Goal: Find specific fact: Find specific page/section

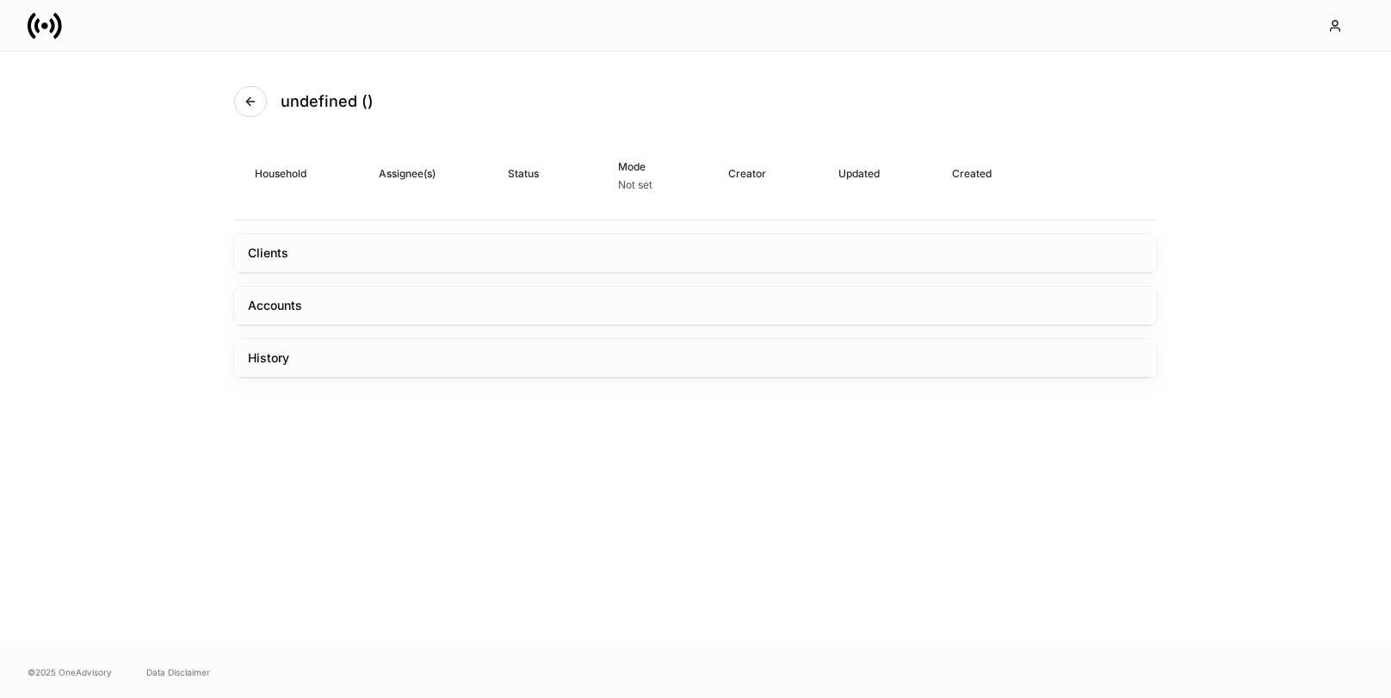
click at [511, 260] on div "Clients" at bounding box center [695, 253] width 922 height 39
click at [313, 241] on div "Clients" at bounding box center [695, 253] width 922 height 39
click at [311, 301] on div "Accounts" at bounding box center [695, 306] width 922 height 39
click at [315, 367] on div "History" at bounding box center [695, 358] width 922 height 39
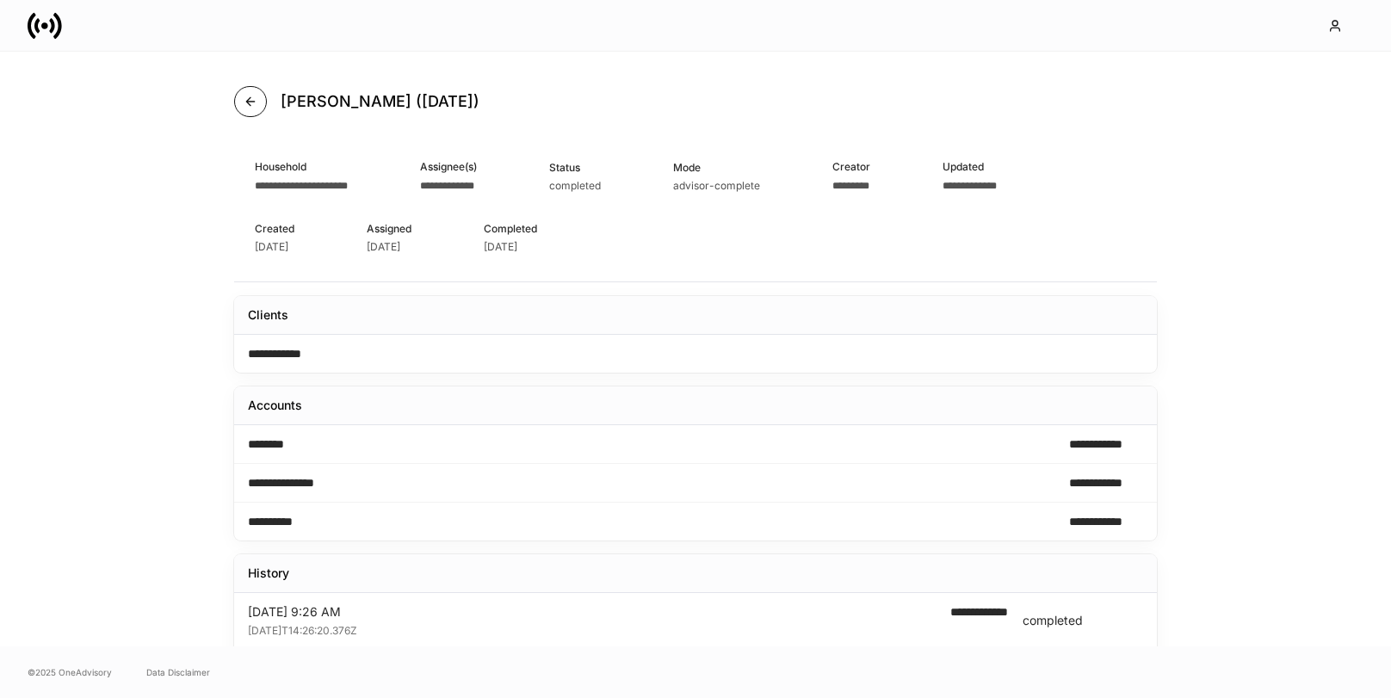
click at [249, 109] on button "button" at bounding box center [250, 101] width 33 height 31
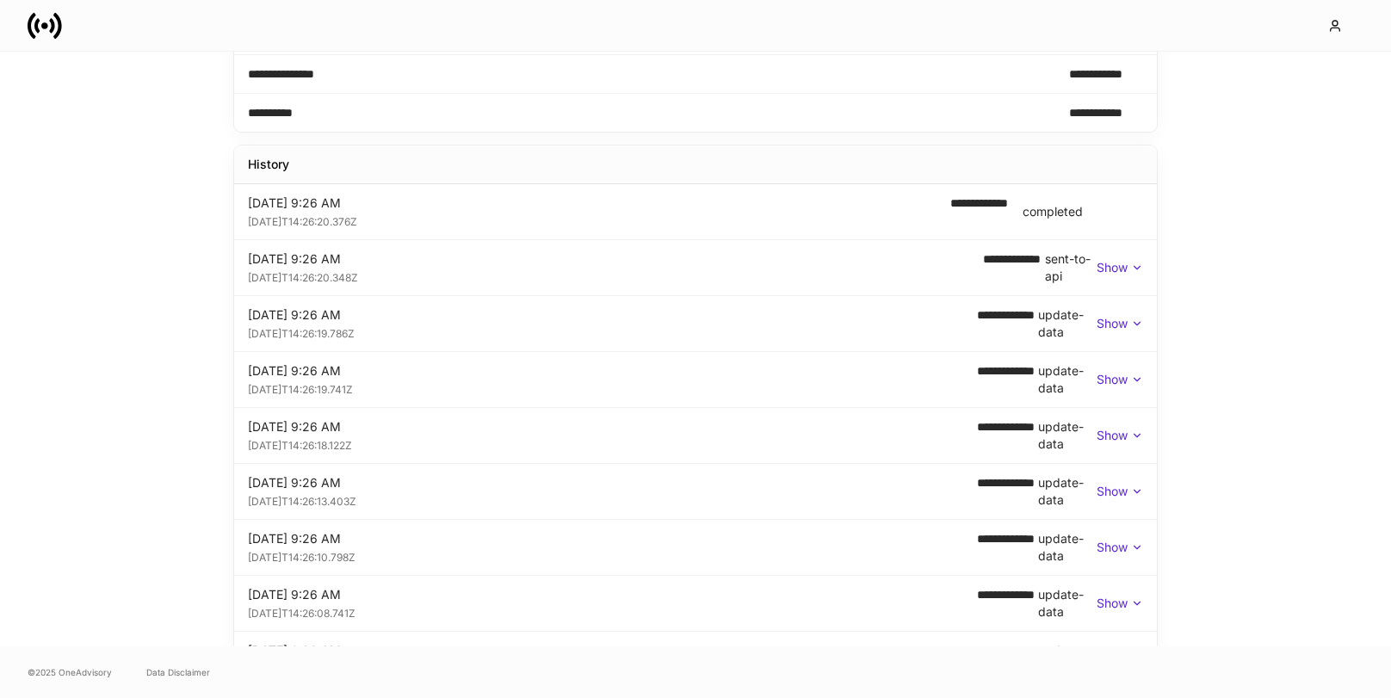
click at [1115, 265] on p "Show" at bounding box center [1111, 267] width 31 height 17
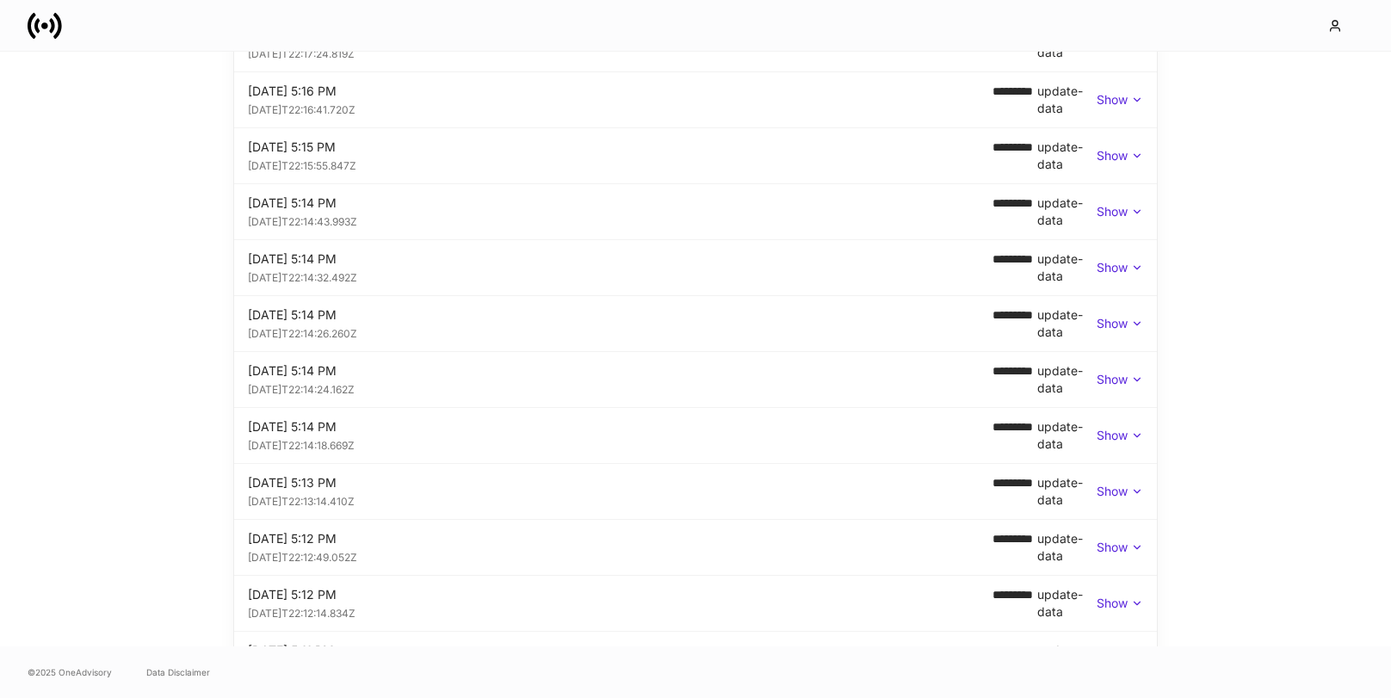
scroll to position [3942, 0]
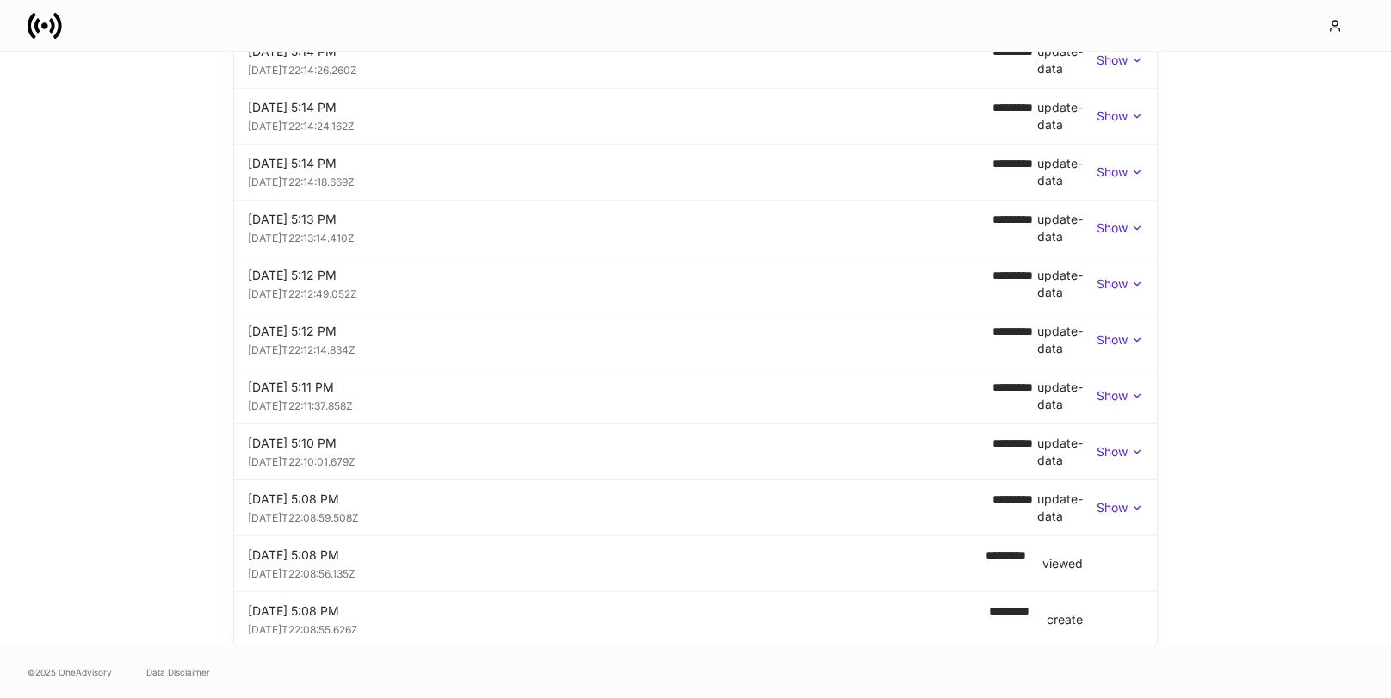
click at [1107, 514] on p "Show" at bounding box center [1111, 507] width 31 height 17
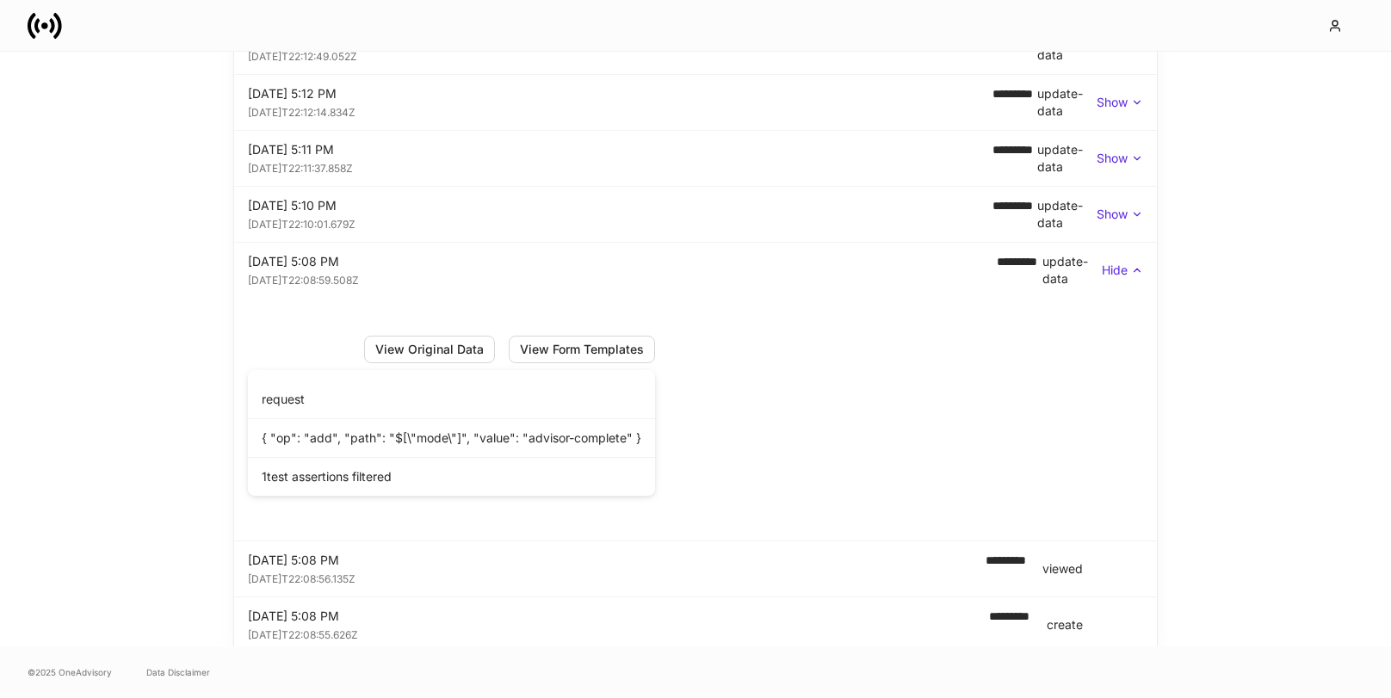
scroll to position [4185, 0]
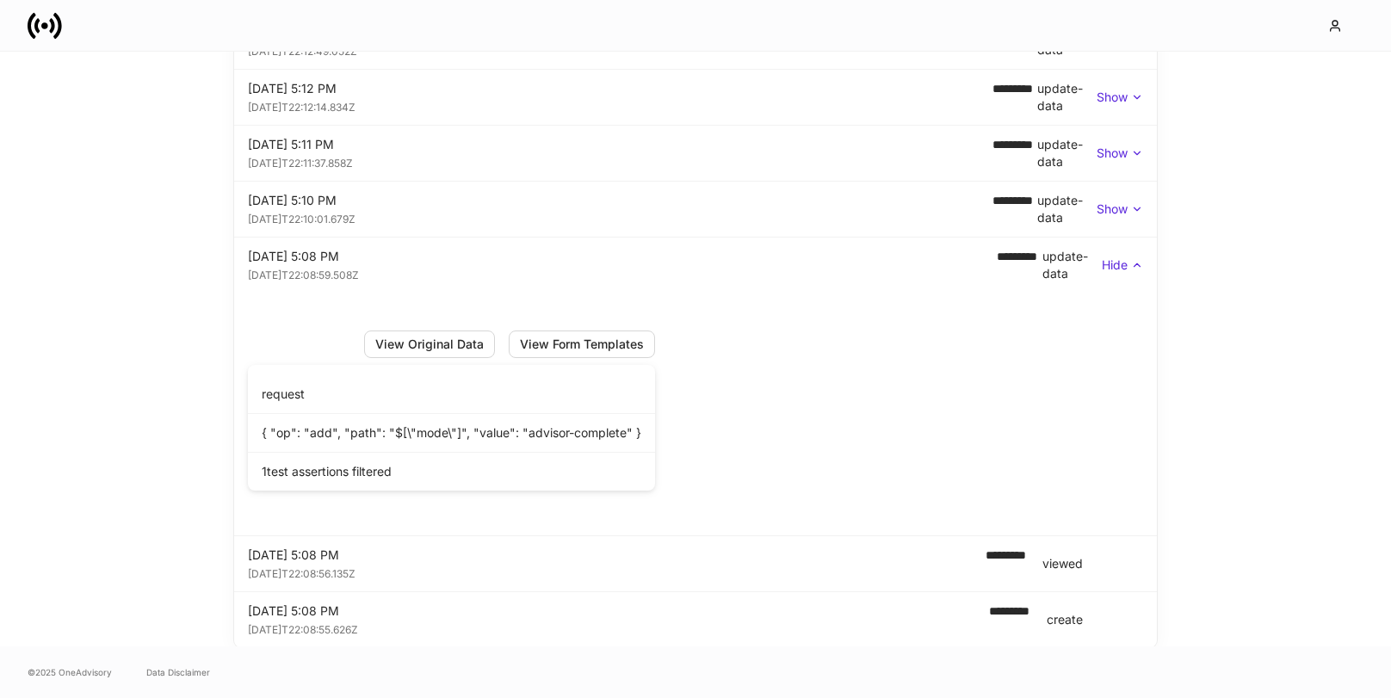
click at [1126, 203] on p "Show" at bounding box center [1111, 209] width 31 height 17
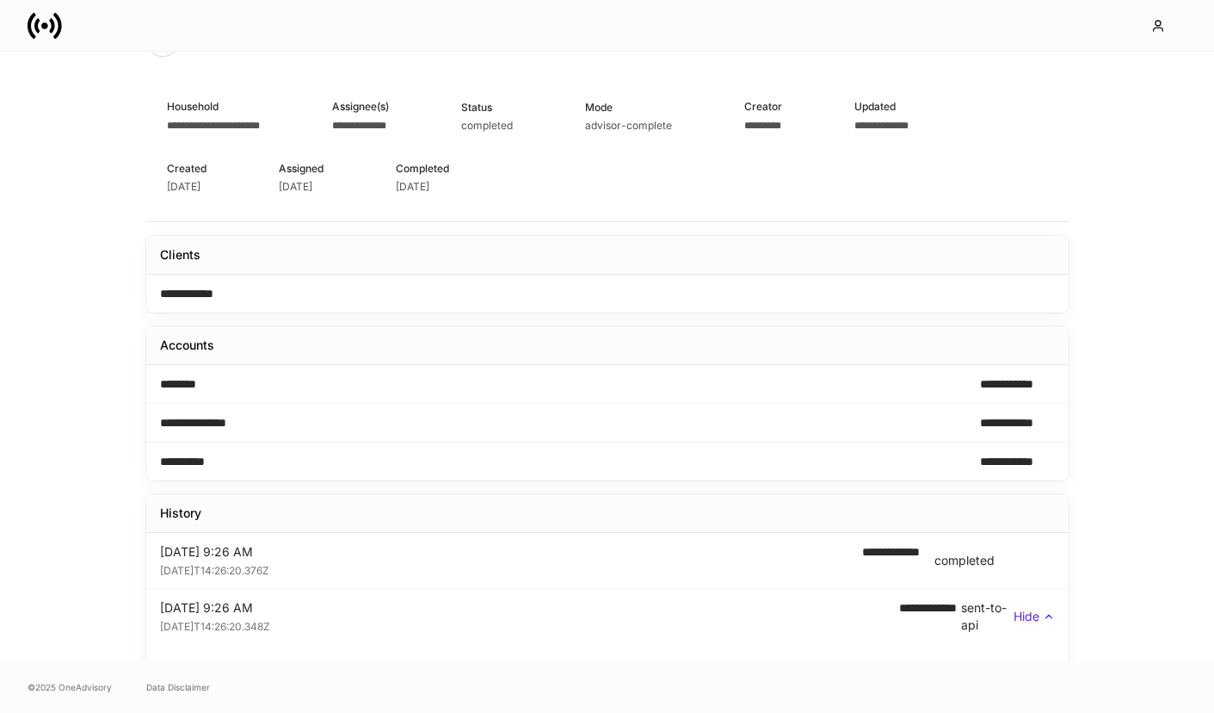
scroll to position [190, 0]
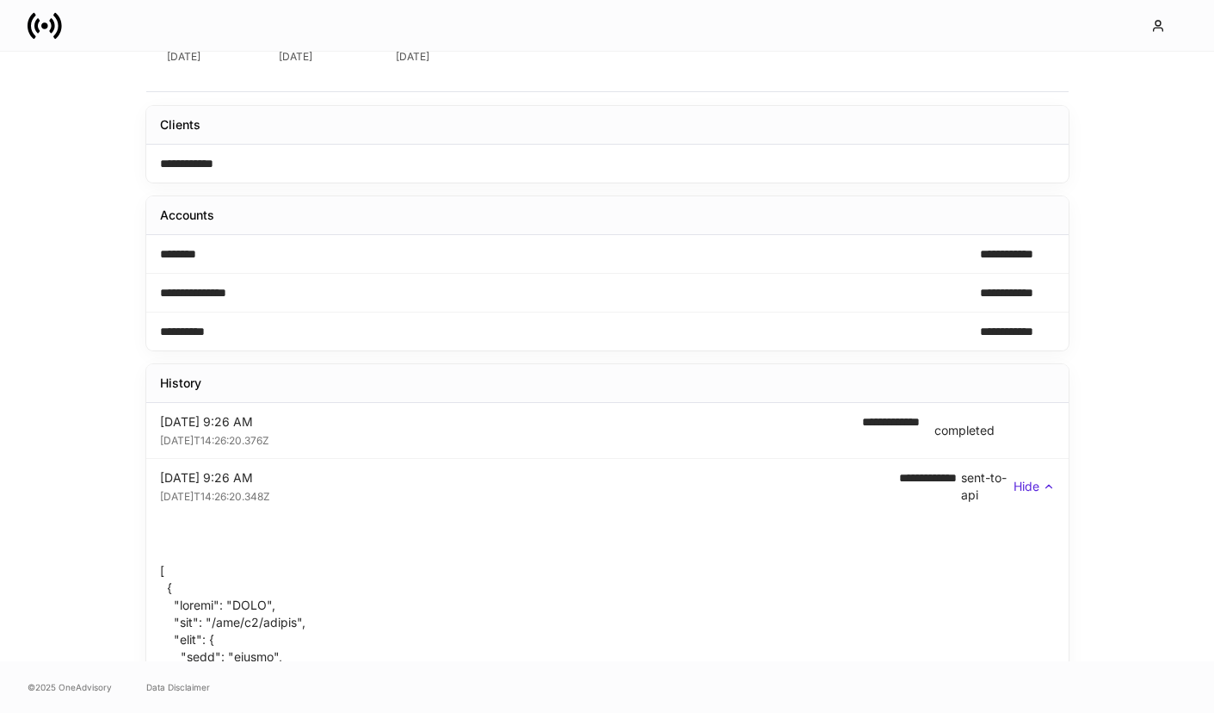
click at [914, 478] on span "**********" at bounding box center [930, 486] width 63 height 34
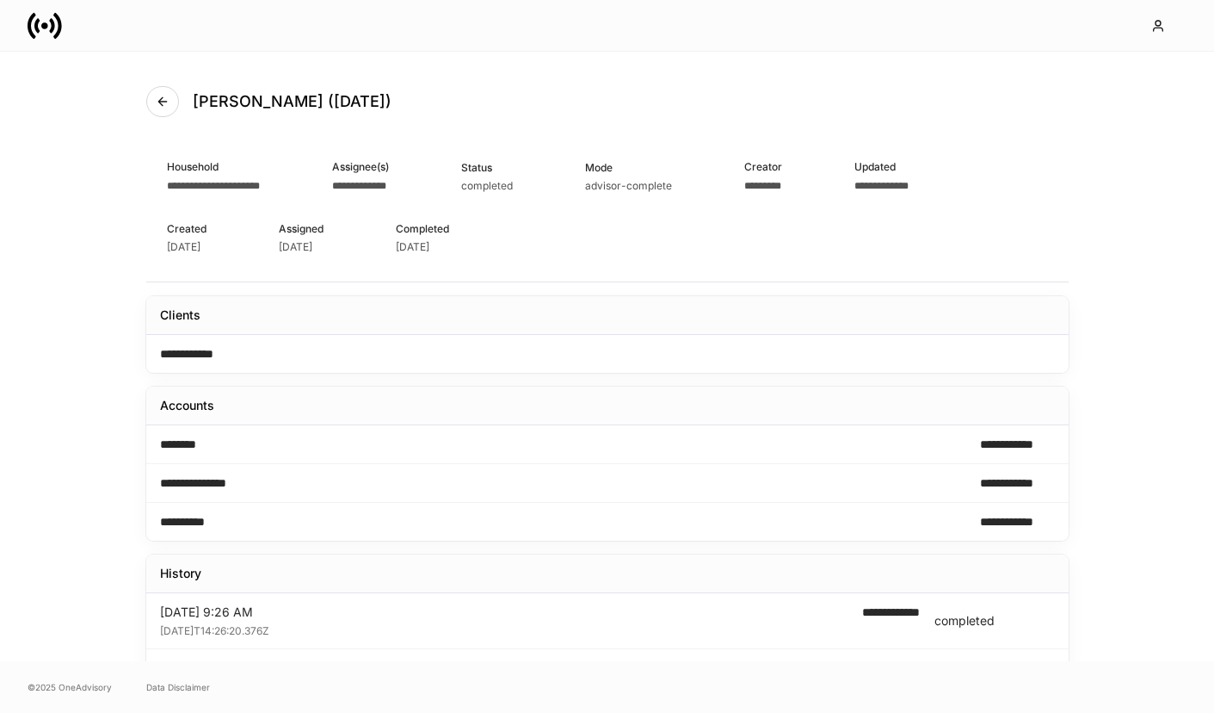
scroll to position [371, 0]
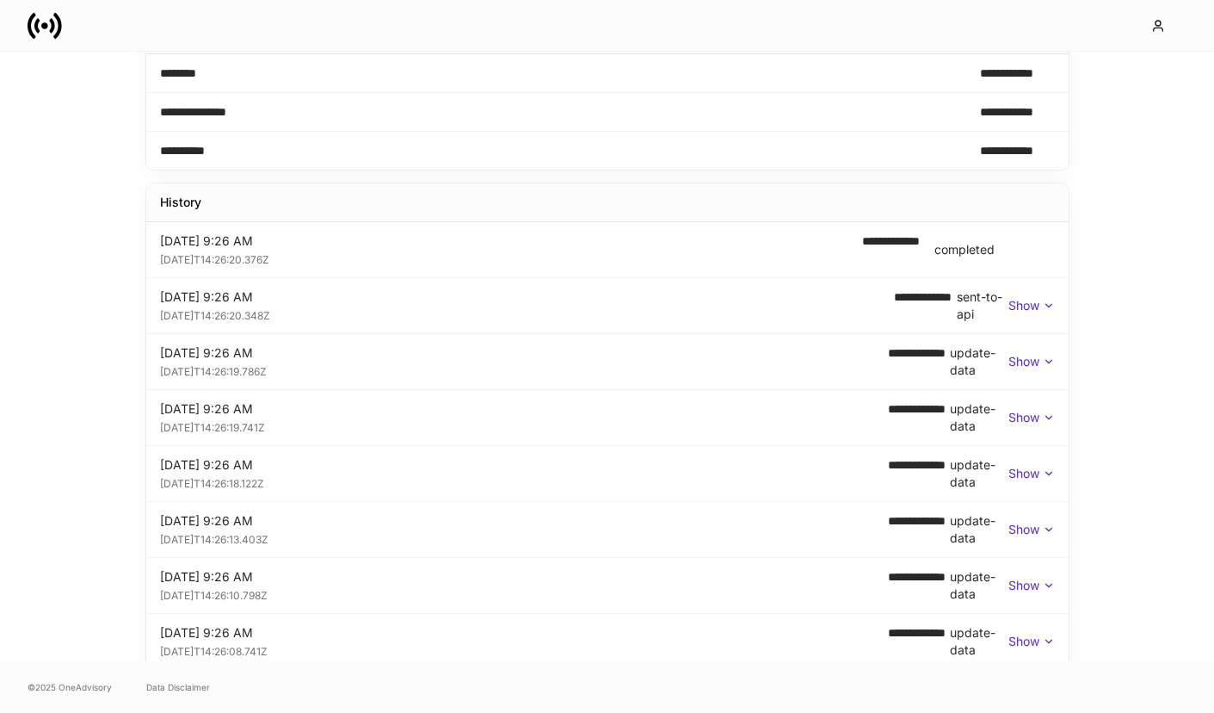
click at [1031, 300] on p "Show" at bounding box center [1024, 305] width 31 height 17
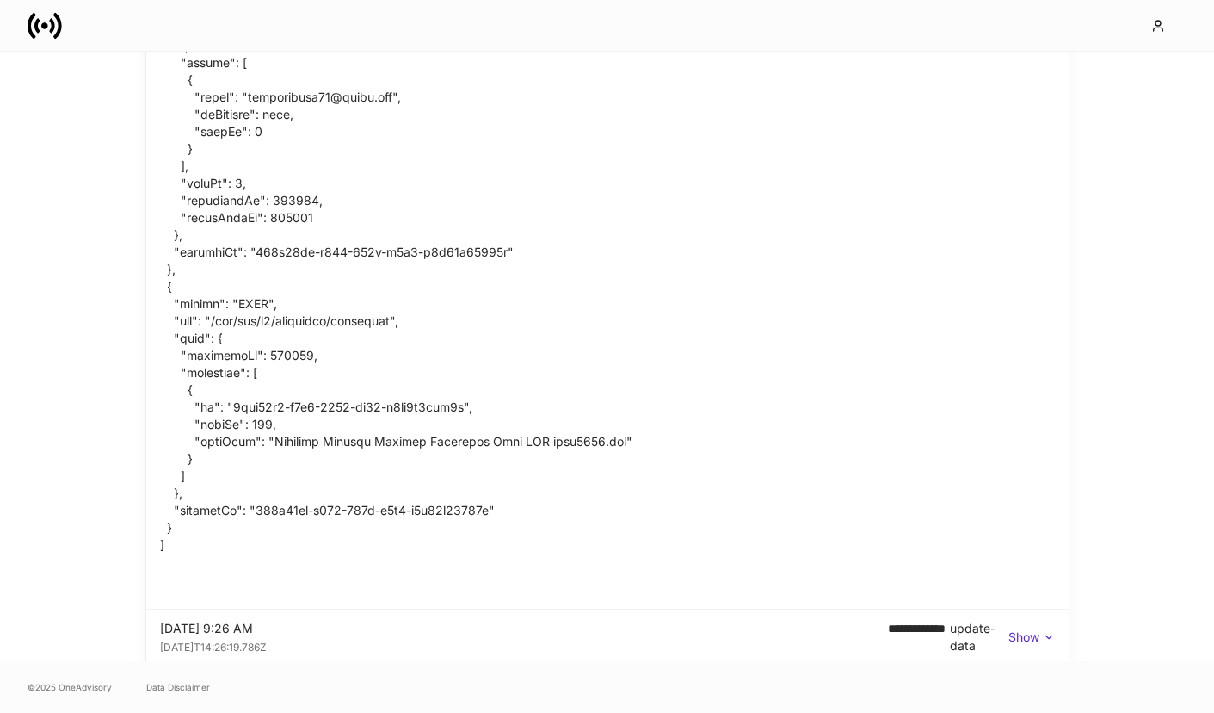
scroll to position [1451, 0]
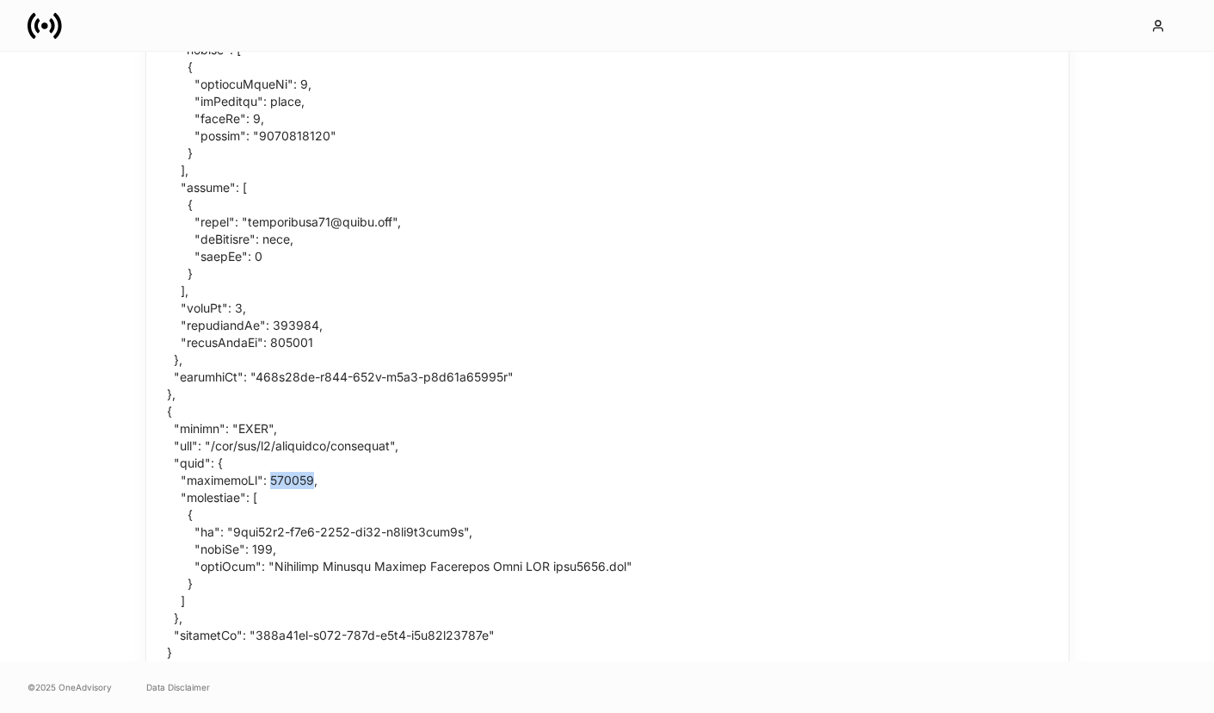
drag, startPoint x: 300, startPoint y: 479, endPoint x: 262, endPoint y: 479, distance: 37.9
copy div "132155"
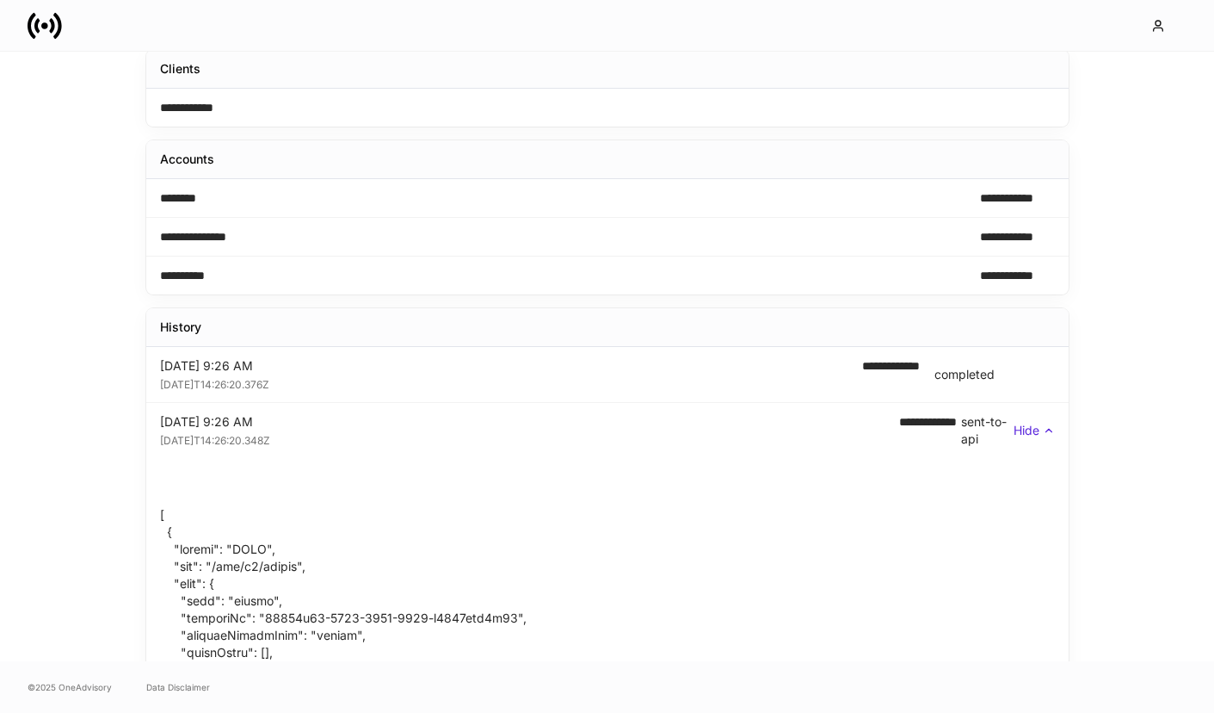
scroll to position [0, 0]
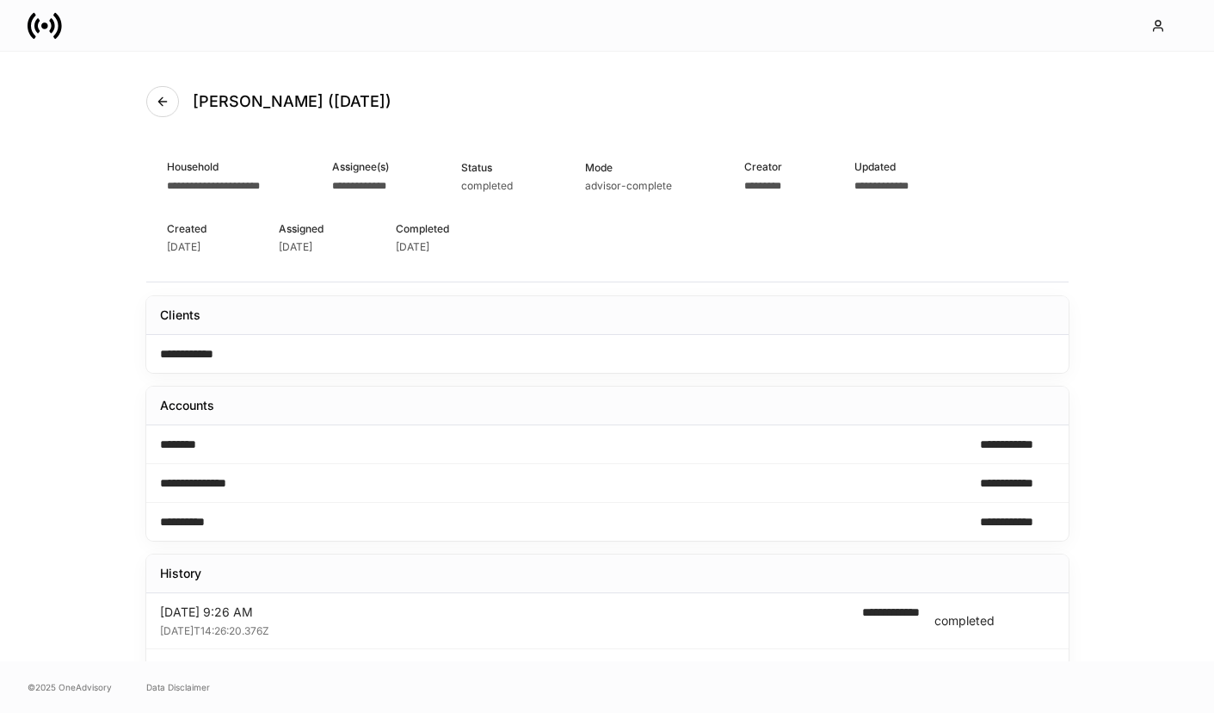
click at [53, 26] on icon at bounding box center [51, 25] width 5 height 15
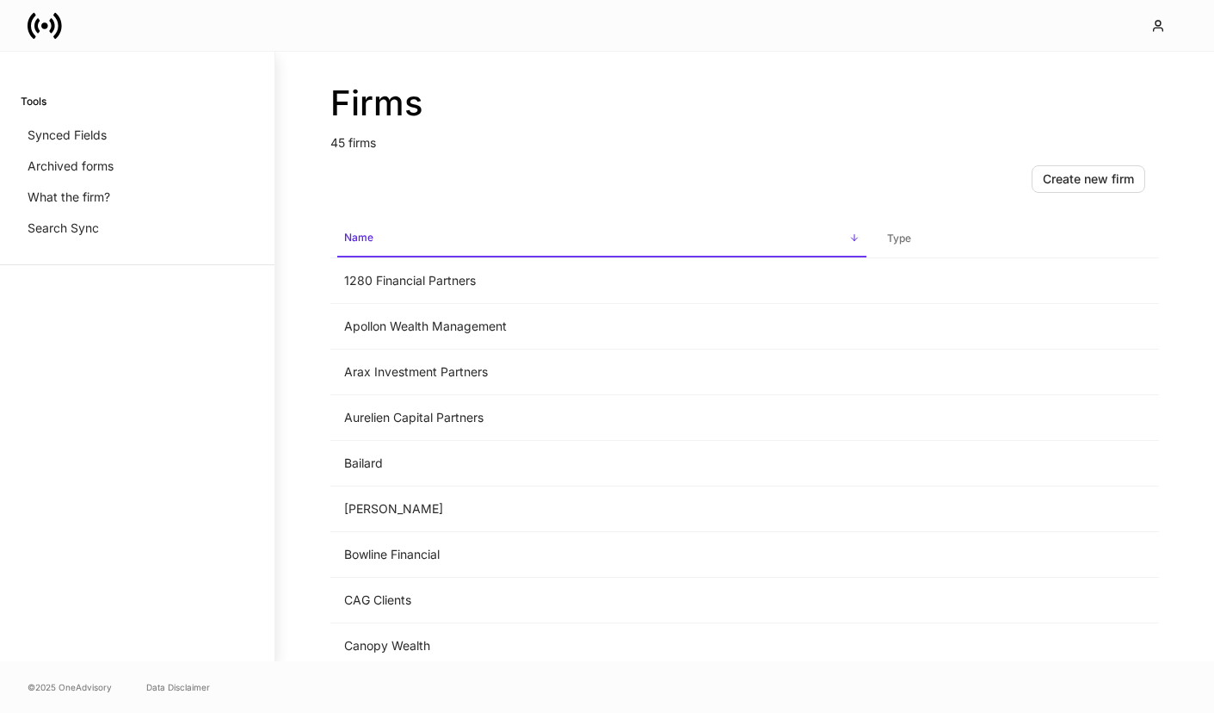
click at [404, 244] on span "Name sorted ascending" at bounding box center [601, 238] width 529 height 37
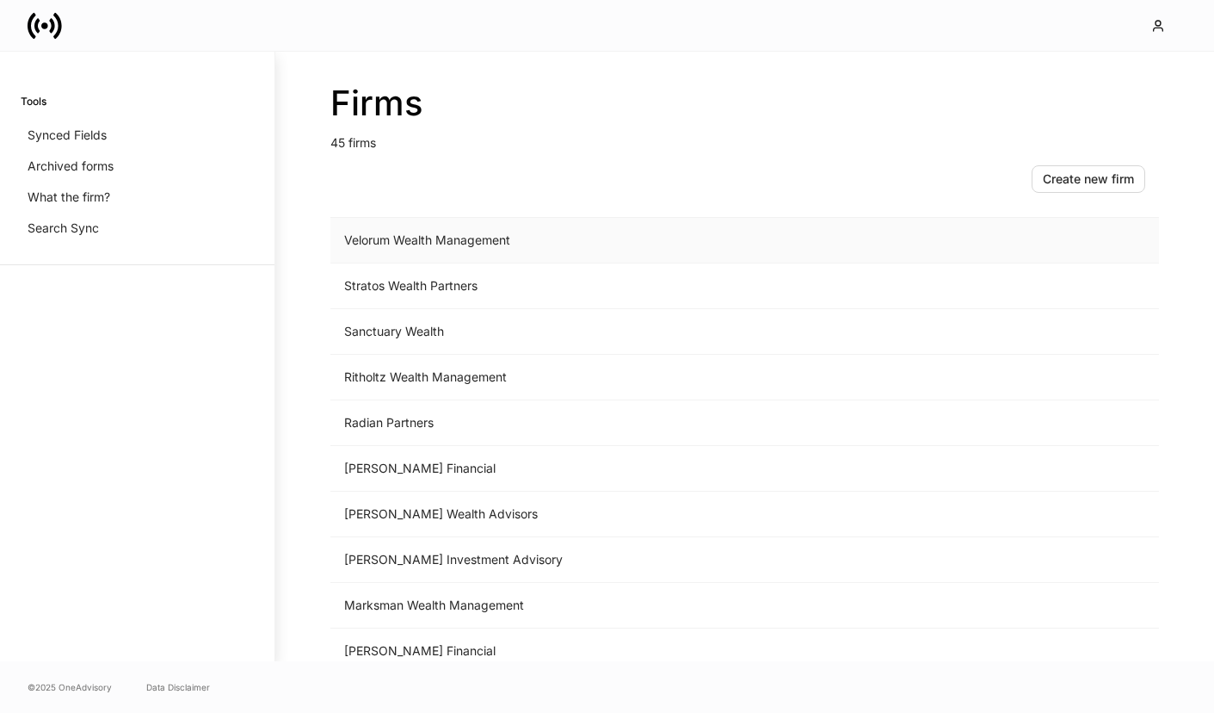
scroll to position [478, 0]
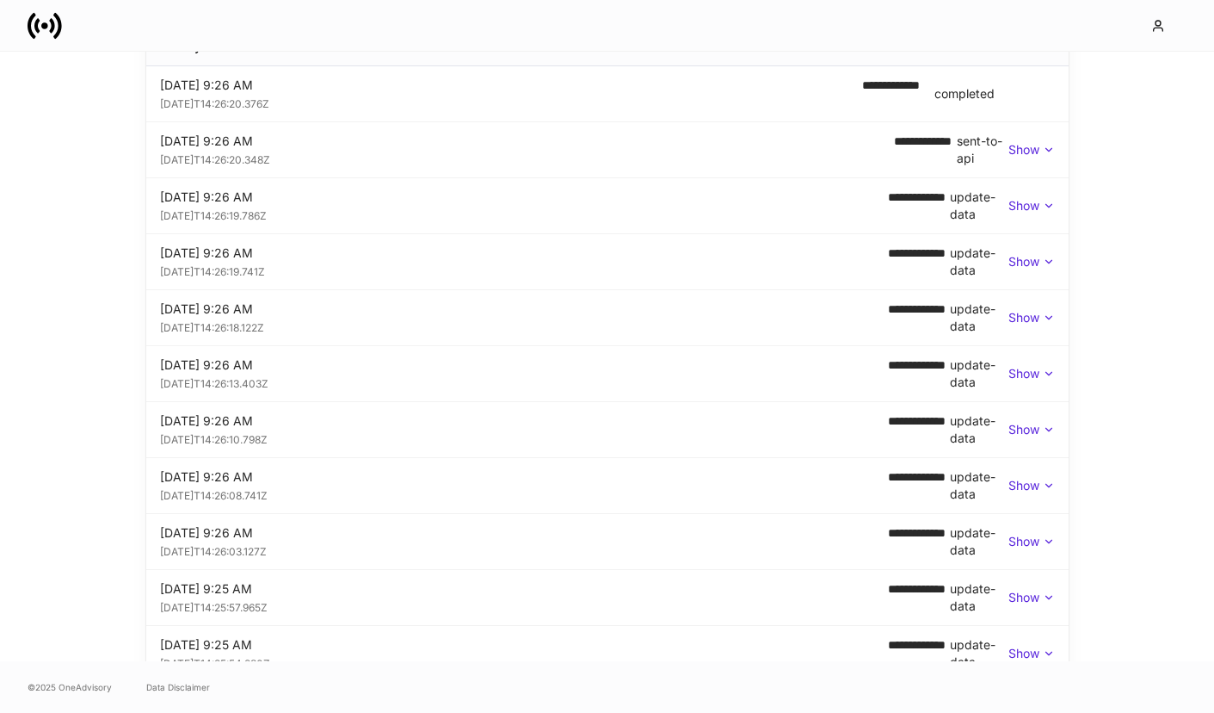
scroll to position [377, 0]
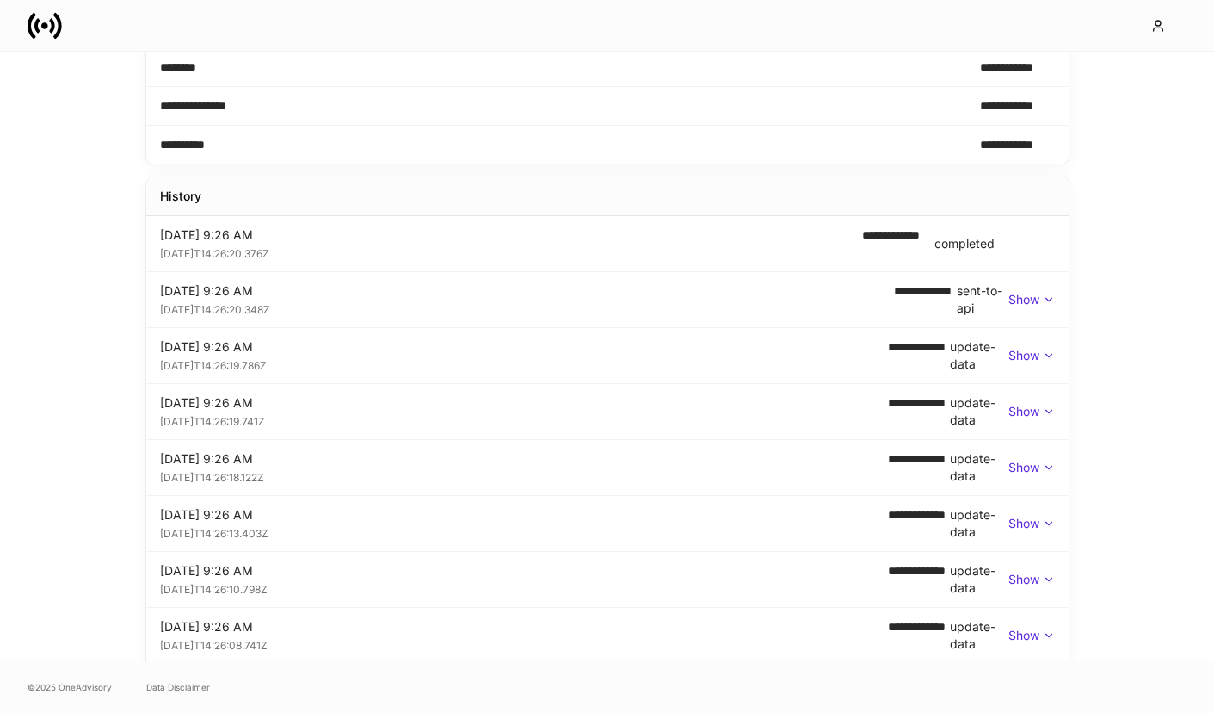
click at [1021, 305] on p "Show" at bounding box center [1024, 299] width 31 height 17
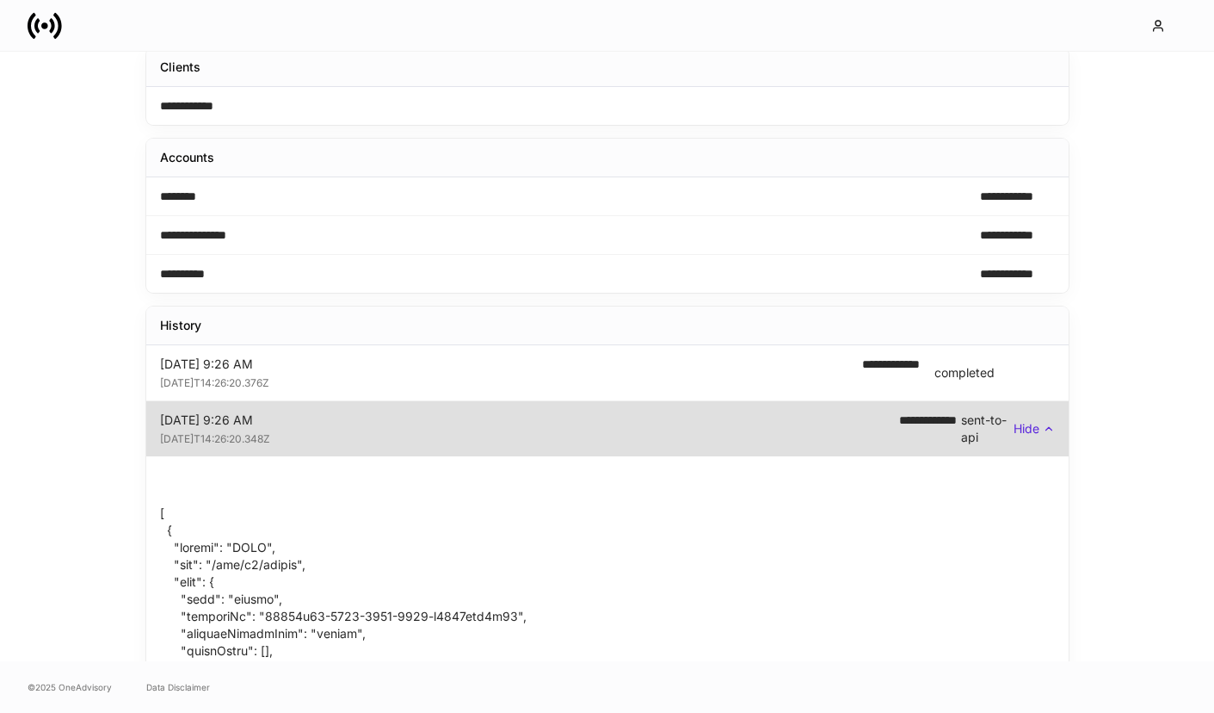
scroll to position [281, 0]
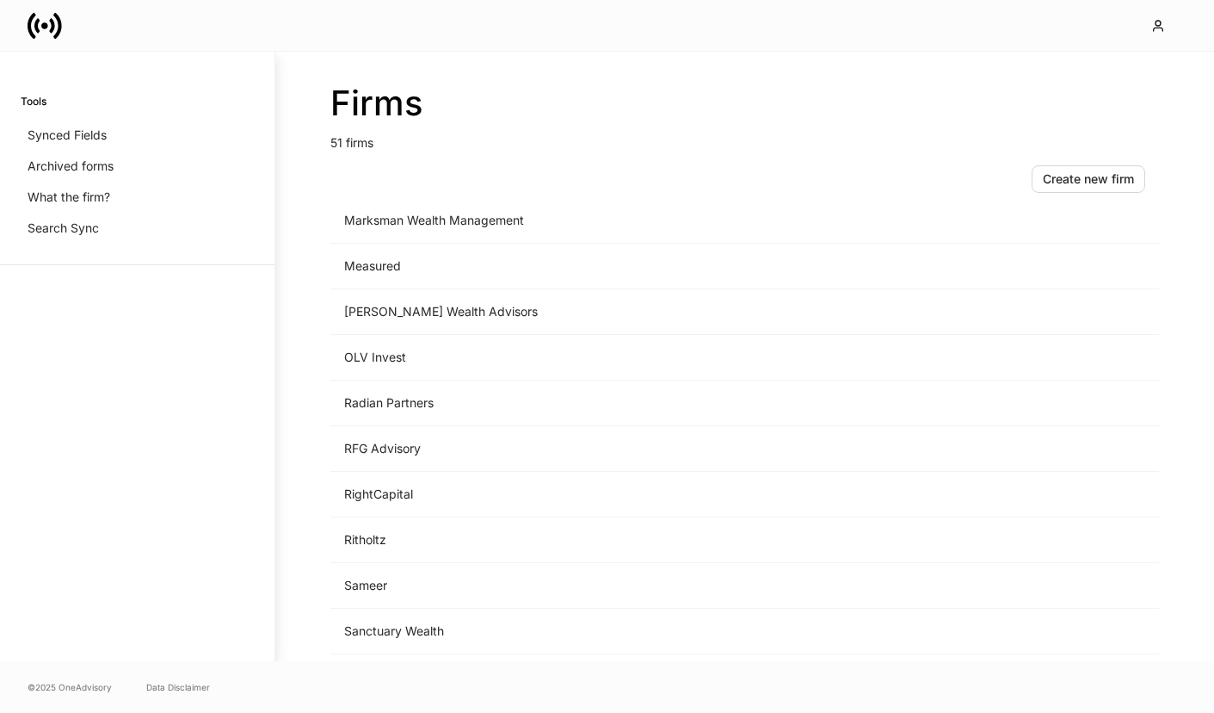
scroll to position [1922, 0]
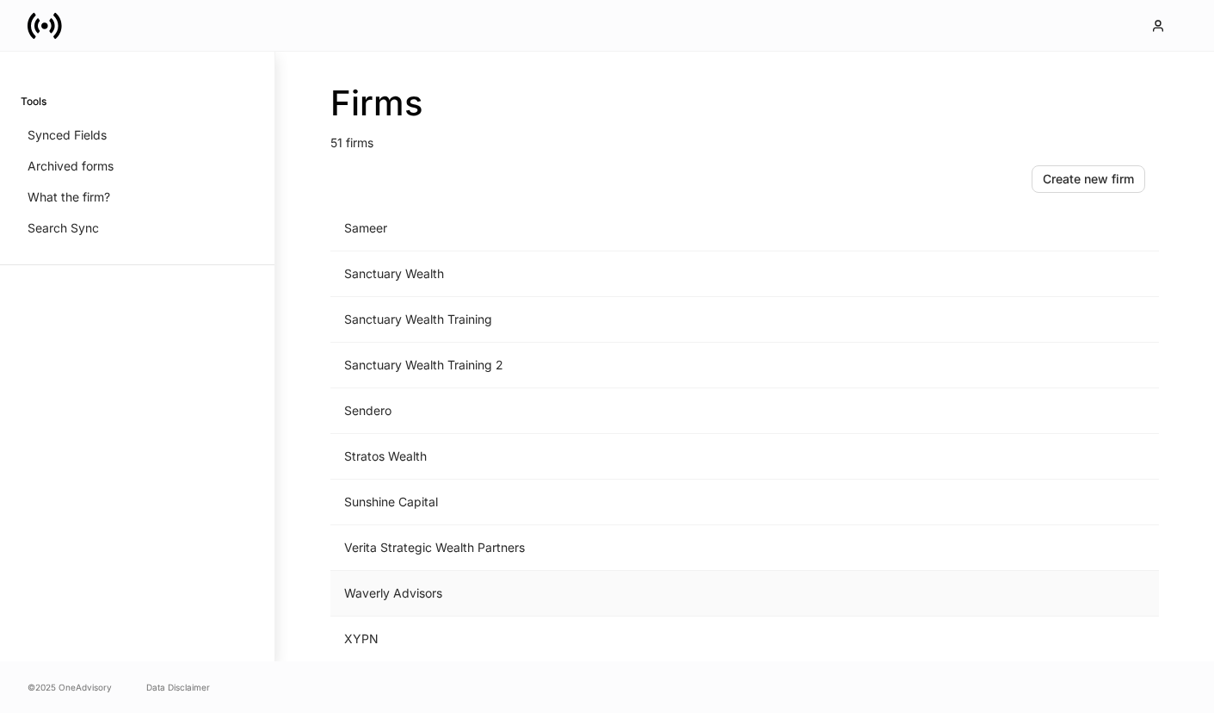
click at [441, 598] on td "Waverly Advisors" at bounding box center [601, 594] width 543 height 46
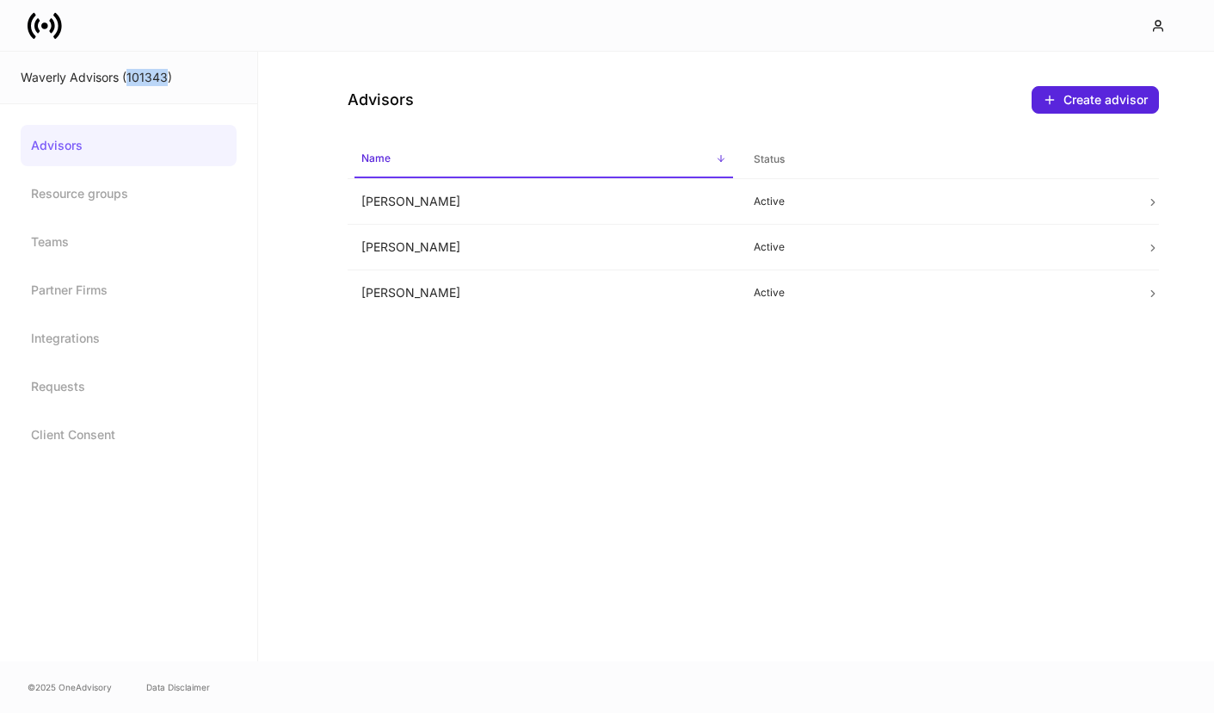
drag, startPoint x: 167, startPoint y: 78, endPoint x: 127, endPoint y: 78, distance: 39.6
click at [127, 78] on div "Waverly Advisors (101343)" at bounding box center [129, 77] width 216 height 17
copy div "101343"
